Goal: Information Seeking & Learning: Learn about a topic

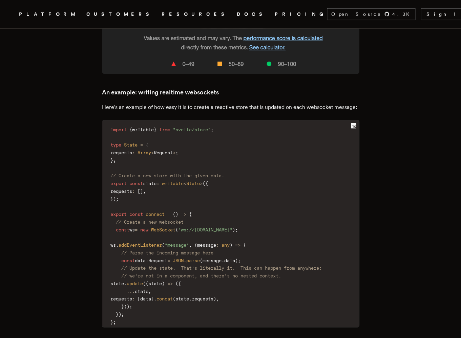
scroll to position [1491, 0]
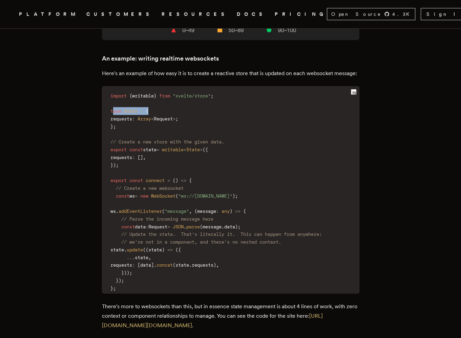
drag, startPoint x: 115, startPoint y: 77, endPoint x: 184, endPoint y: 80, distance: 68.5
click at [172, 91] on code "import { writable } from "svelte/store" ; type State = { requests : Array < Req…" at bounding box center [230, 192] width 257 height 203
click at [196, 91] on code "import { writable } from "svelte/store" ; type State = { requests : Array < Req…" at bounding box center [230, 192] width 257 height 203
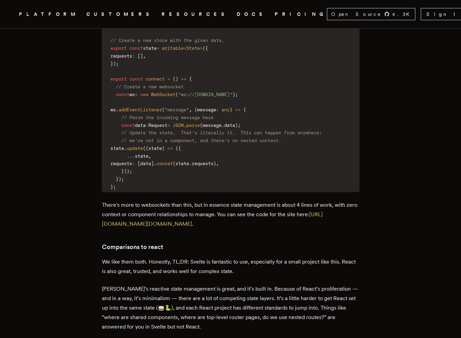
scroll to position [1525, 0]
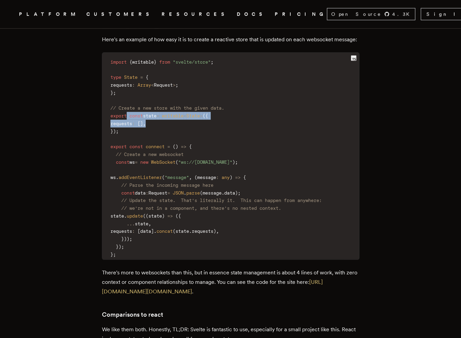
drag, startPoint x: 130, startPoint y: 83, endPoint x: 203, endPoint y: 94, distance: 73.0
click at [203, 94] on code "import { writable } from "svelte/store" ; type State = { requests : Array < Req…" at bounding box center [230, 158] width 257 height 203
drag, startPoint x: 117, startPoint y: 84, endPoint x: 181, endPoint y: 91, distance: 65.1
click at [181, 91] on code "import { writable } from "svelte/store" ; type State = { requests : Array < Req…" at bounding box center [230, 158] width 257 height 203
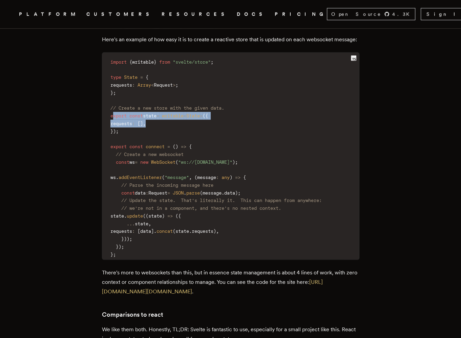
click at [181, 91] on code "import { writable } from "svelte/store" ; type State = { requests : Array < Req…" at bounding box center [230, 158] width 257 height 203
drag, startPoint x: 166, startPoint y: 84, endPoint x: 208, endPoint y: 89, distance: 41.7
click at [208, 89] on code "import { writable } from "svelte/store" ; type State = { requests : Array < Req…" at bounding box center [230, 158] width 257 height 203
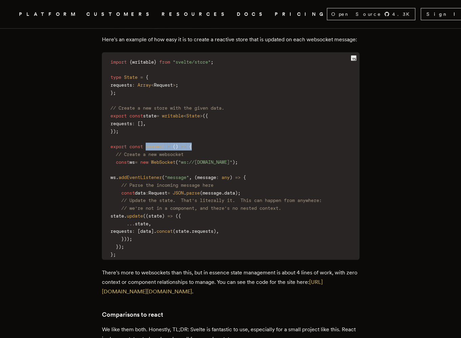
drag, startPoint x: 153, startPoint y: 116, endPoint x: 207, endPoint y: 116, distance: 53.5
click at [207, 116] on code "import { writable } from "svelte/store" ; type State = { requests : Array < Req…" at bounding box center [230, 158] width 257 height 203
click at [207, 113] on code "import { writable } from "svelte/store" ; type State = { requests : Array < Req…" at bounding box center [230, 158] width 257 height 203
drag, startPoint x: 125, startPoint y: 130, endPoint x: 165, endPoint y: 127, distance: 40.5
click at [145, 130] on code "import { writable } from "svelte/store" ; type State = { requests : Array < Req…" at bounding box center [230, 158] width 257 height 203
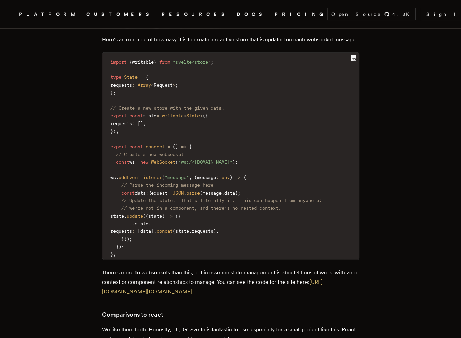
click at [167, 152] on span "// Create a new websocket" at bounding box center [150, 154] width 68 height 5
click at [266, 127] on code "import { writable } from "svelte/store" ; type State = { requests : Array < Req…" at bounding box center [230, 158] width 257 height 203
drag, startPoint x: 149, startPoint y: 114, endPoint x: 184, endPoint y: 118, distance: 35.1
click at [184, 118] on code "import { writable } from "svelte/store" ; type State = { requests : Array < Req…" at bounding box center [230, 158] width 257 height 203
click at [273, 123] on code "import { writable } from "svelte/store" ; type State = { requests : Array < Req…" at bounding box center [230, 158] width 257 height 203
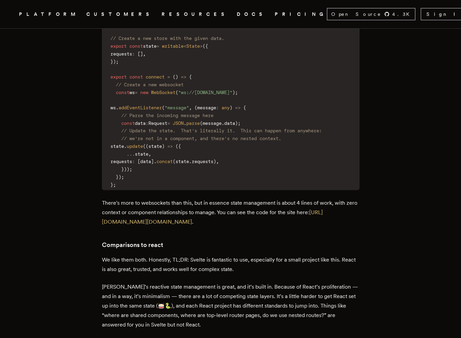
scroll to position [1493, 0]
